Goal: Information Seeking & Learning: Learn about a topic

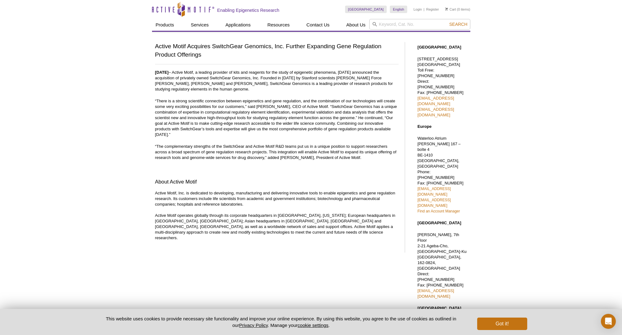
click at [236, 171] on p at bounding box center [276, 170] width 243 height 6
click at [493, 320] on button "Got it!" at bounding box center [502, 323] width 50 height 12
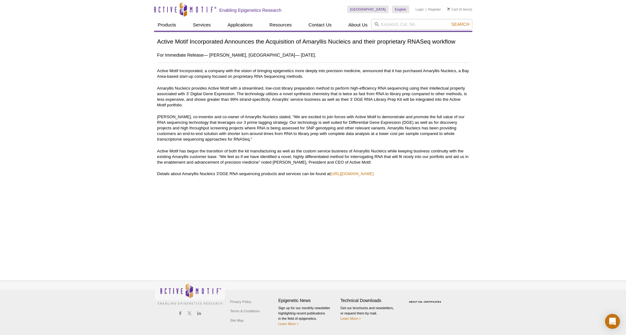
click at [210, 114] on p "[PERSON_NAME], co-inventor and co-owner of Amaryllis Nucleics stated, “We are e…" at bounding box center [313, 128] width 312 height 28
